Goal: Task Accomplishment & Management: Use online tool/utility

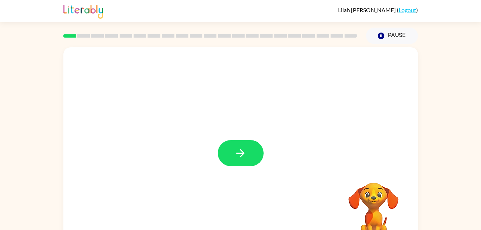
click at [378, 219] on video "Your browser must support playing .mp4 files to use Literably. Please try using…" at bounding box center [374, 207] width 72 height 72
click at [238, 144] on button "button" at bounding box center [241, 153] width 46 height 26
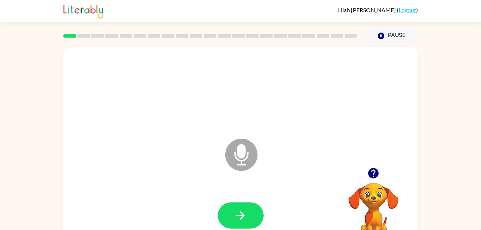
click at [238, 158] on icon at bounding box center [241, 155] width 32 height 32
click at [244, 214] on icon "button" at bounding box center [240, 215] width 13 height 13
click at [234, 210] on button "button" at bounding box center [241, 215] width 46 height 26
click at [245, 222] on button "button" at bounding box center [241, 215] width 46 height 26
click at [235, 223] on button "button" at bounding box center [241, 215] width 46 height 26
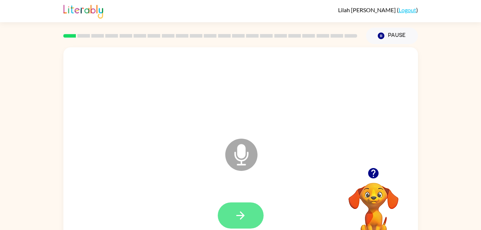
click at [238, 214] on icon "button" at bounding box center [240, 215] width 13 height 13
click at [372, 195] on video "Your browser must support playing .mp4 files to use Literably. Please try using…" at bounding box center [374, 207] width 72 height 72
click at [369, 174] on icon "button" at bounding box center [373, 173] width 10 height 10
click at [244, 203] on button "button" at bounding box center [241, 215] width 46 height 26
click at [371, 174] on icon "button" at bounding box center [373, 173] width 10 height 10
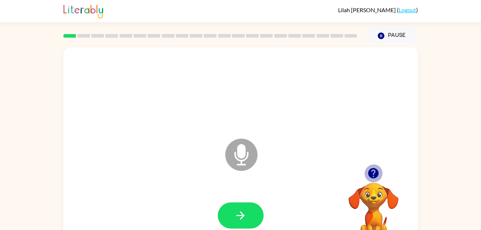
click at [380, 174] on button "button" at bounding box center [373, 173] width 18 height 18
click at [375, 168] on icon "button" at bounding box center [373, 173] width 13 height 13
click at [374, 171] on icon "button" at bounding box center [373, 173] width 10 height 10
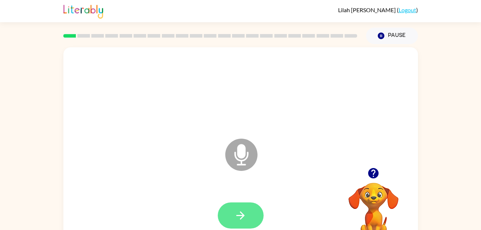
click at [238, 215] on icon "button" at bounding box center [240, 215] width 8 height 8
click at [248, 212] on button "button" at bounding box center [241, 215] width 46 height 26
click at [371, 172] on icon "button" at bounding box center [373, 173] width 10 height 10
click at [242, 212] on icon "button" at bounding box center [240, 215] width 13 height 13
click at [246, 218] on icon "button" at bounding box center [240, 215] width 13 height 13
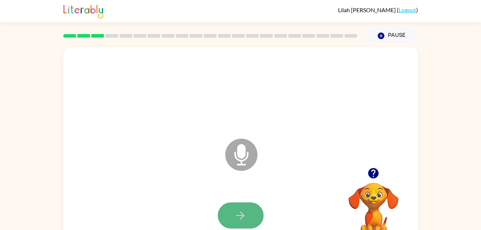
click at [253, 208] on button "button" at bounding box center [241, 215] width 46 height 26
click at [240, 203] on button "button" at bounding box center [241, 215] width 46 height 26
click at [376, 178] on icon "button" at bounding box center [373, 173] width 13 height 13
click at [437, 118] on div "Microphone The Microphone is here when it is your turn to talk Your browser mus…" at bounding box center [240, 148] width 481 height 208
click at [235, 213] on icon "button" at bounding box center [240, 215] width 13 height 13
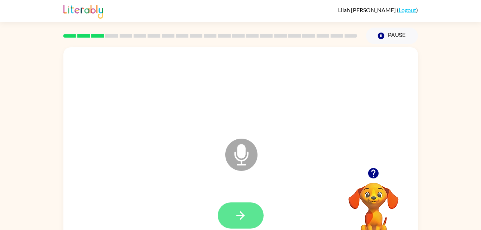
click at [238, 209] on icon "button" at bounding box center [240, 215] width 13 height 13
click at [244, 207] on button "button" at bounding box center [241, 215] width 46 height 26
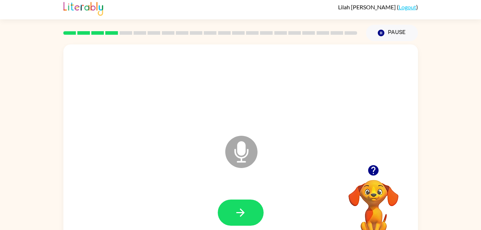
scroll to position [22, 0]
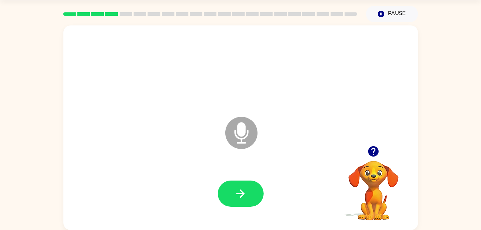
click at [232, 142] on icon at bounding box center [241, 133] width 32 height 32
click at [371, 168] on video "Your browser must support playing .mp4 files to use Literably. Please try using…" at bounding box center [374, 186] width 72 height 72
click at [373, 154] on icon "button" at bounding box center [373, 151] width 10 height 10
click at [246, 189] on icon "button" at bounding box center [240, 193] width 13 height 13
click at [249, 198] on button "button" at bounding box center [241, 193] width 46 height 26
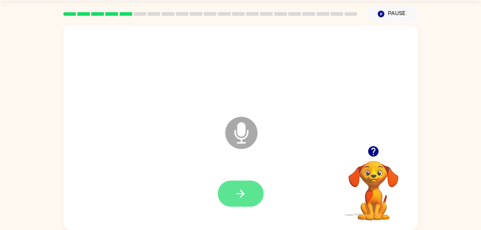
click at [242, 190] on icon "button" at bounding box center [240, 193] width 13 height 13
click at [243, 171] on div at bounding box center [241, 193] width 340 height 59
click at [242, 184] on button "button" at bounding box center [241, 193] width 46 height 26
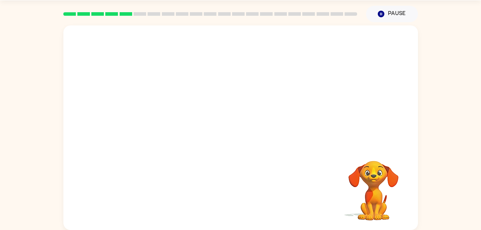
click at [243, 121] on div at bounding box center [240, 85] width 354 height 120
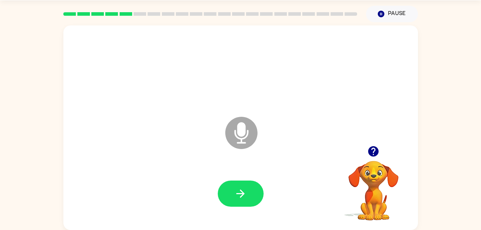
click at [378, 166] on video "Your browser must support playing .mp4 files to use Literably. Please try using…" at bounding box center [374, 186] width 72 height 72
click at [367, 174] on video "Your browser must support playing .mp4 files to use Literably. Please try using…" at bounding box center [374, 186] width 72 height 72
click at [372, 160] on div at bounding box center [374, 151] width 72 height 18
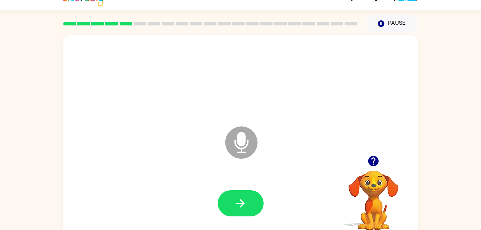
scroll to position [0, 0]
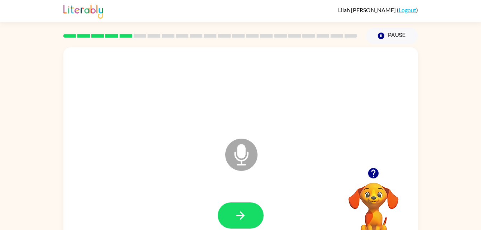
click at [372, 175] on icon "button" at bounding box center [373, 173] width 10 height 10
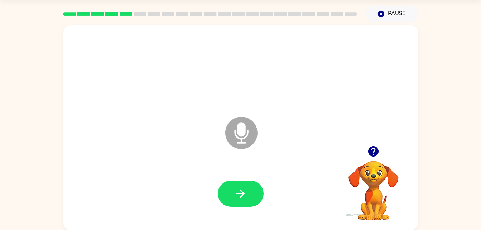
click at [359, 161] on video "Your browser must support playing .mp4 files to use Literably. Please try using…" at bounding box center [374, 186] width 72 height 72
click at [376, 152] on icon "button" at bounding box center [373, 151] width 10 height 10
click at [373, 154] on icon "button" at bounding box center [373, 151] width 10 height 10
click at [232, 199] on button "button" at bounding box center [241, 193] width 46 height 26
click at [372, 150] on icon "button" at bounding box center [373, 151] width 10 height 10
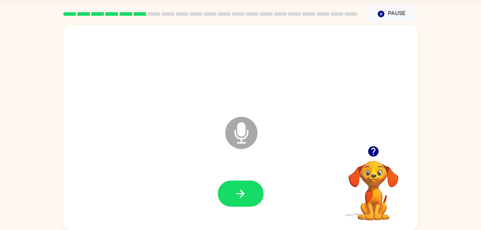
click at [375, 157] on icon "button" at bounding box center [373, 151] width 13 height 13
click at [372, 166] on video "Your browser must support playing .mp4 files to use Literably. Please try using…" at bounding box center [374, 186] width 72 height 72
click at [366, 144] on div at bounding box center [374, 151] width 72 height 18
click at [372, 149] on icon "button" at bounding box center [373, 151] width 13 height 13
click at [370, 187] on video "Your browser must support playing .mp4 files to use Literably. Please try using…" at bounding box center [374, 186] width 72 height 72
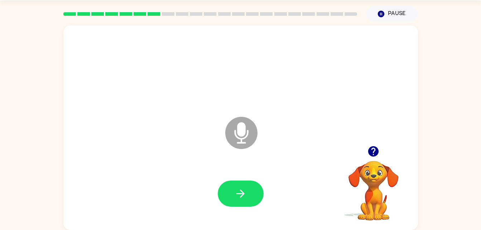
click at [371, 161] on video "Your browser must support playing .mp4 files to use Literably. Please try using…" at bounding box center [374, 186] width 72 height 72
click at [379, 157] on icon "button" at bounding box center [373, 151] width 13 height 13
click at [368, 157] on icon "button" at bounding box center [373, 151] width 13 height 13
click at [370, 152] on icon "button" at bounding box center [373, 151] width 10 height 10
click at [379, 152] on icon "button" at bounding box center [373, 151] width 13 height 13
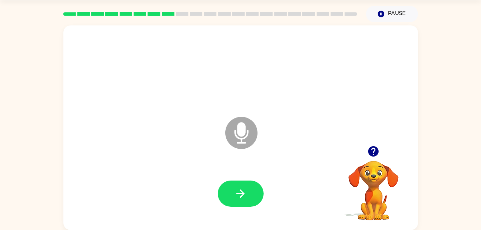
click at [378, 166] on video "Your browser must support playing .mp4 files to use Literably. Please try using…" at bounding box center [374, 186] width 72 height 72
click at [384, 159] on div at bounding box center [374, 151] width 72 height 18
click at [378, 145] on button "button" at bounding box center [373, 151] width 18 height 18
click at [377, 145] on icon "button" at bounding box center [373, 151] width 13 height 13
click at [247, 185] on button "button" at bounding box center [241, 193] width 46 height 26
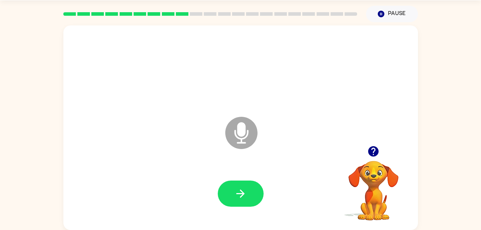
scroll to position [0, 0]
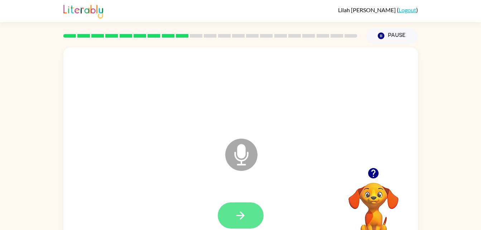
click at [256, 207] on button "button" at bounding box center [241, 215] width 46 height 26
click at [241, 210] on icon "button" at bounding box center [240, 215] width 13 height 13
click at [246, 213] on icon "button" at bounding box center [240, 215] width 13 height 13
click at [244, 207] on button "button" at bounding box center [241, 215] width 46 height 26
click at [368, 174] on icon "button" at bounding box center [373, 173] width 13 height 13
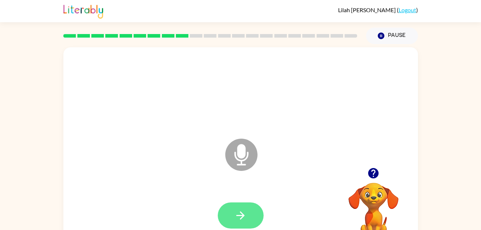
click at [239, 214] on icon "button" at bounding box center [240, 215] width 13 height 13
click at [248, 209] on button "button" at bounding box center [241, 215] width 46 height 26
